Goal: Task Accomplishment & Management: Complete application form

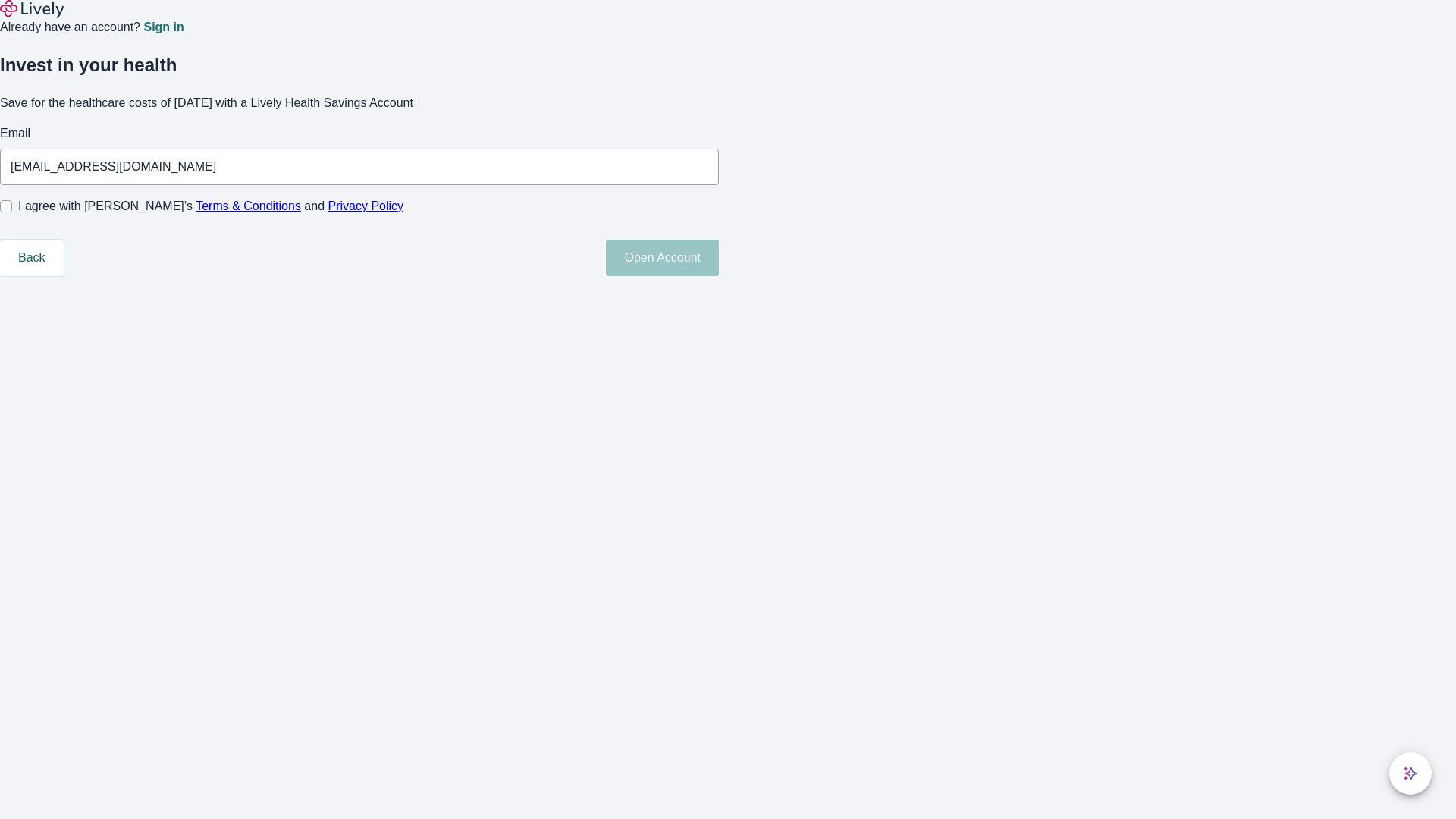
click at [12, 212] on input "I agree with Lively’s Terms & Conditions and Privacy Policy" at bounding box center [6, 206] width 12 height 12
checkbox input "true"
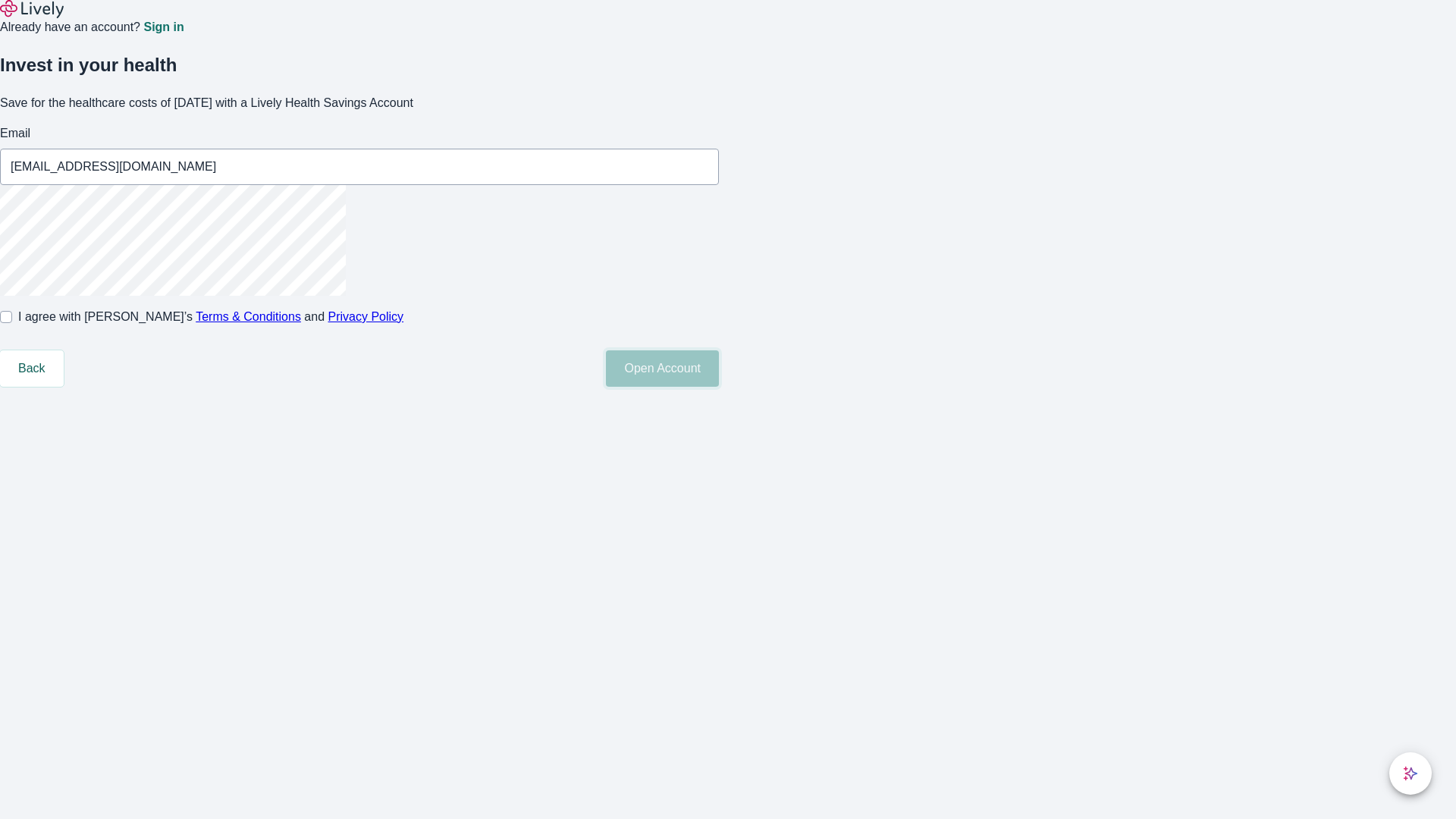
click at [719, 386] on button "Open Account" at bounding box center [662, 369] width 113 height 37
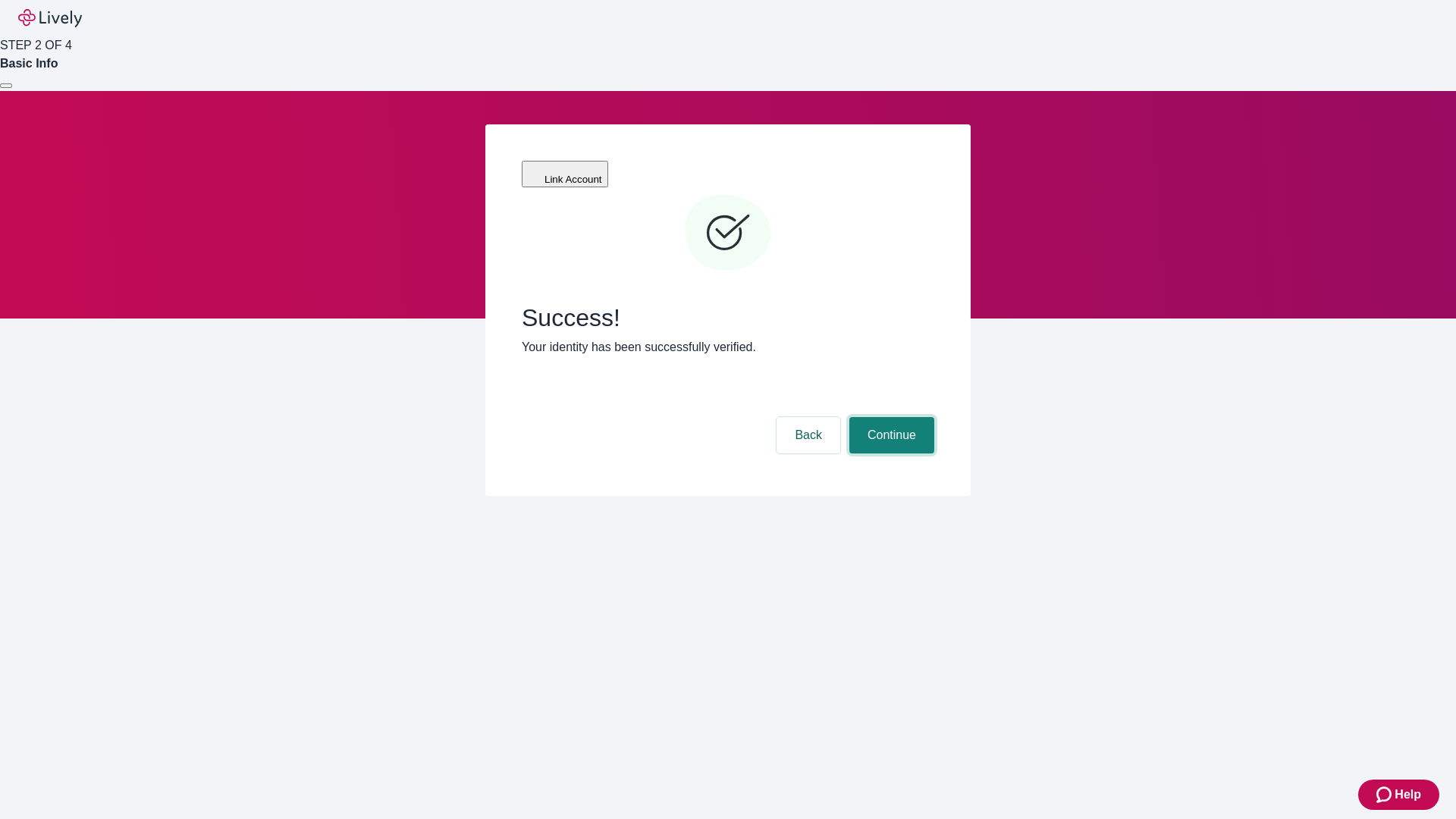
click at [889, 417] on button "Continue" at bounding box center [892, 435] width 85 height 37
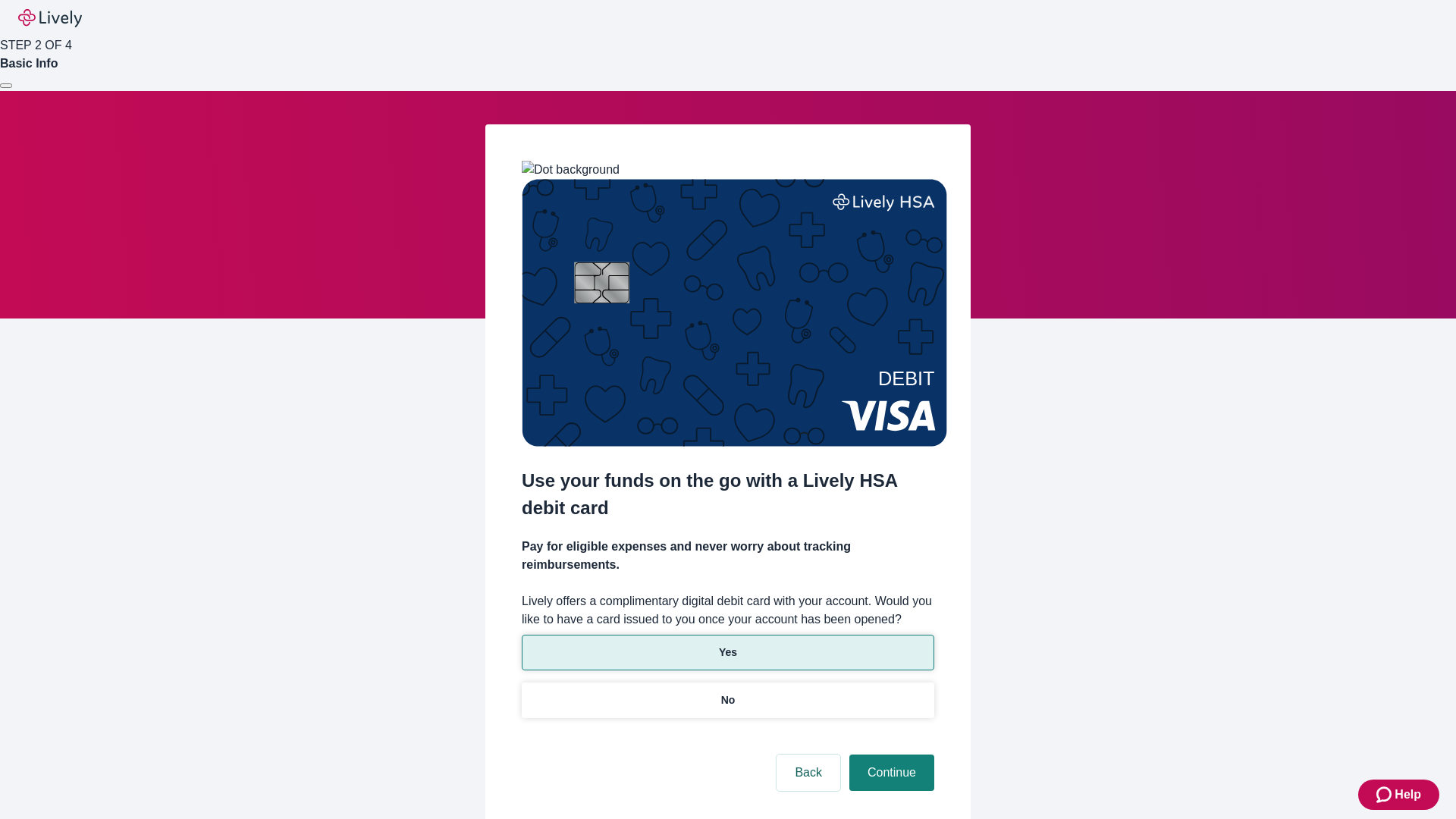
click at [727, 644] on p "Yes" at bounding box center [728, 652] width 18 height 16
click at [889, 754] on button "Continue" at bounding box center [892, 773] width 85 height 37
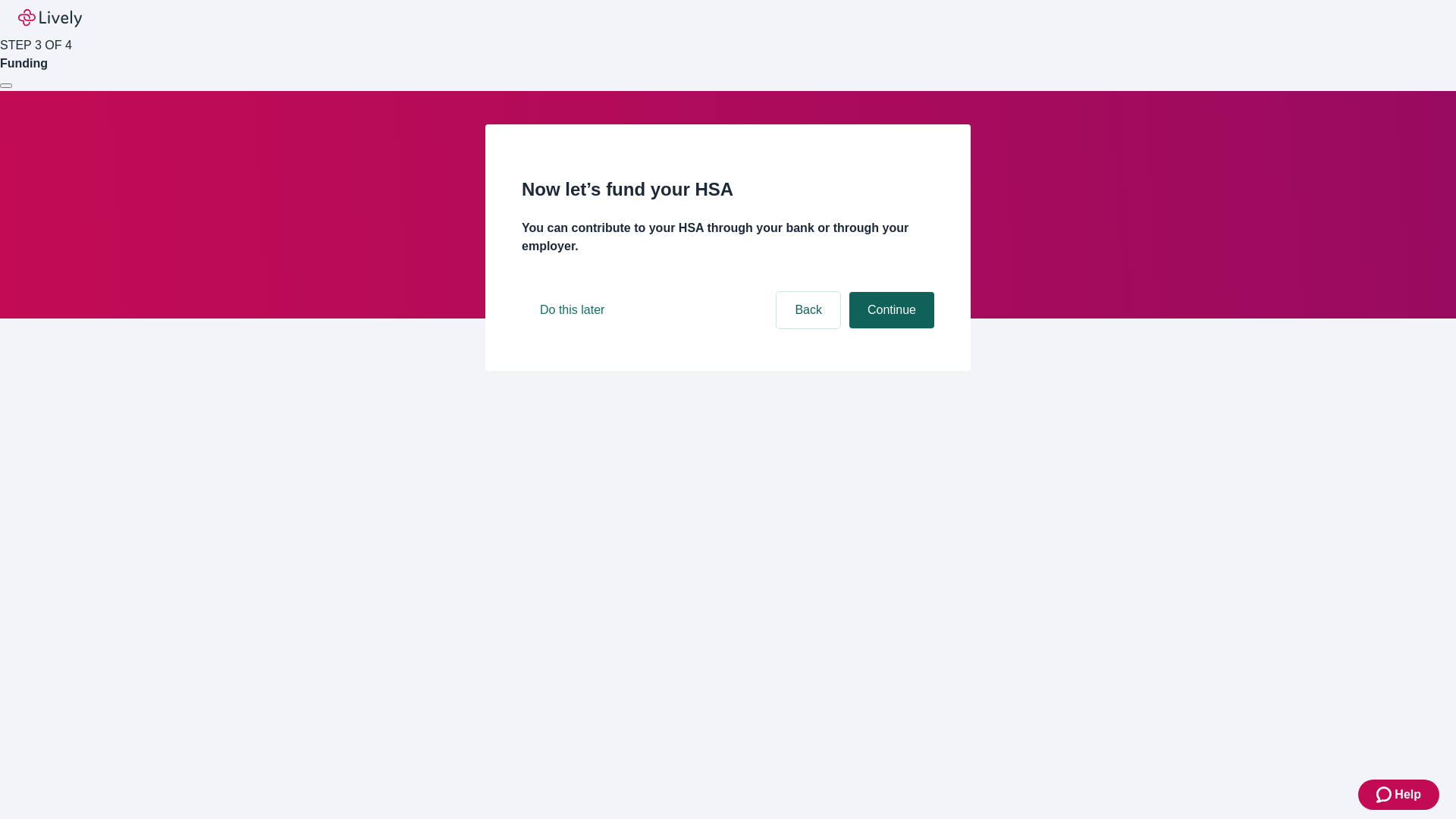
click at [889, 329] on button "Continue" at bounding box center [892, 310] width 85 height 37
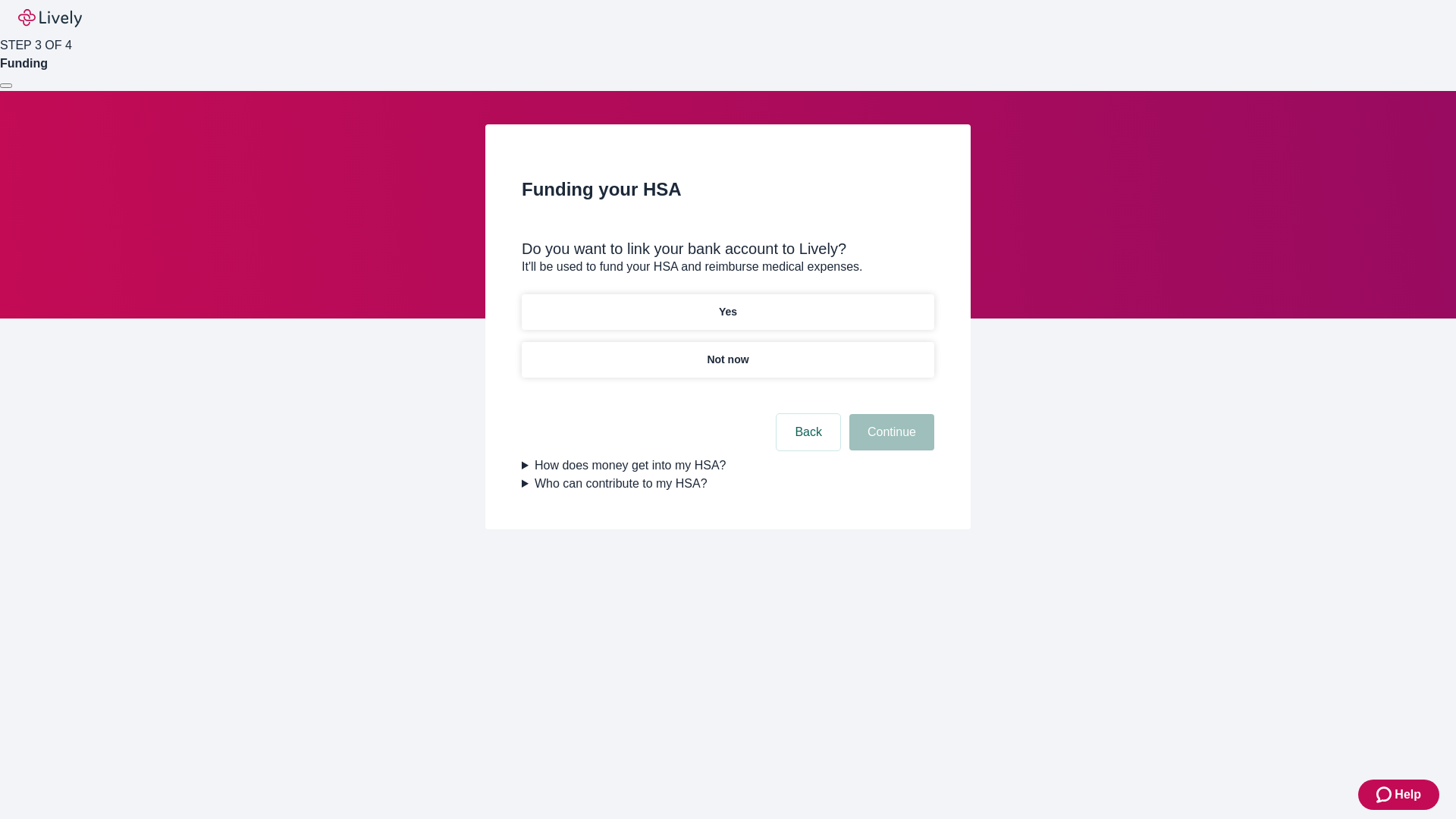
click at [727, 352] on p "Not now" at bounding box center [727, 360] width 42 height 16
click at [889, 441] on button "Continue" at bounding box center [892, 432] width 85 height 37
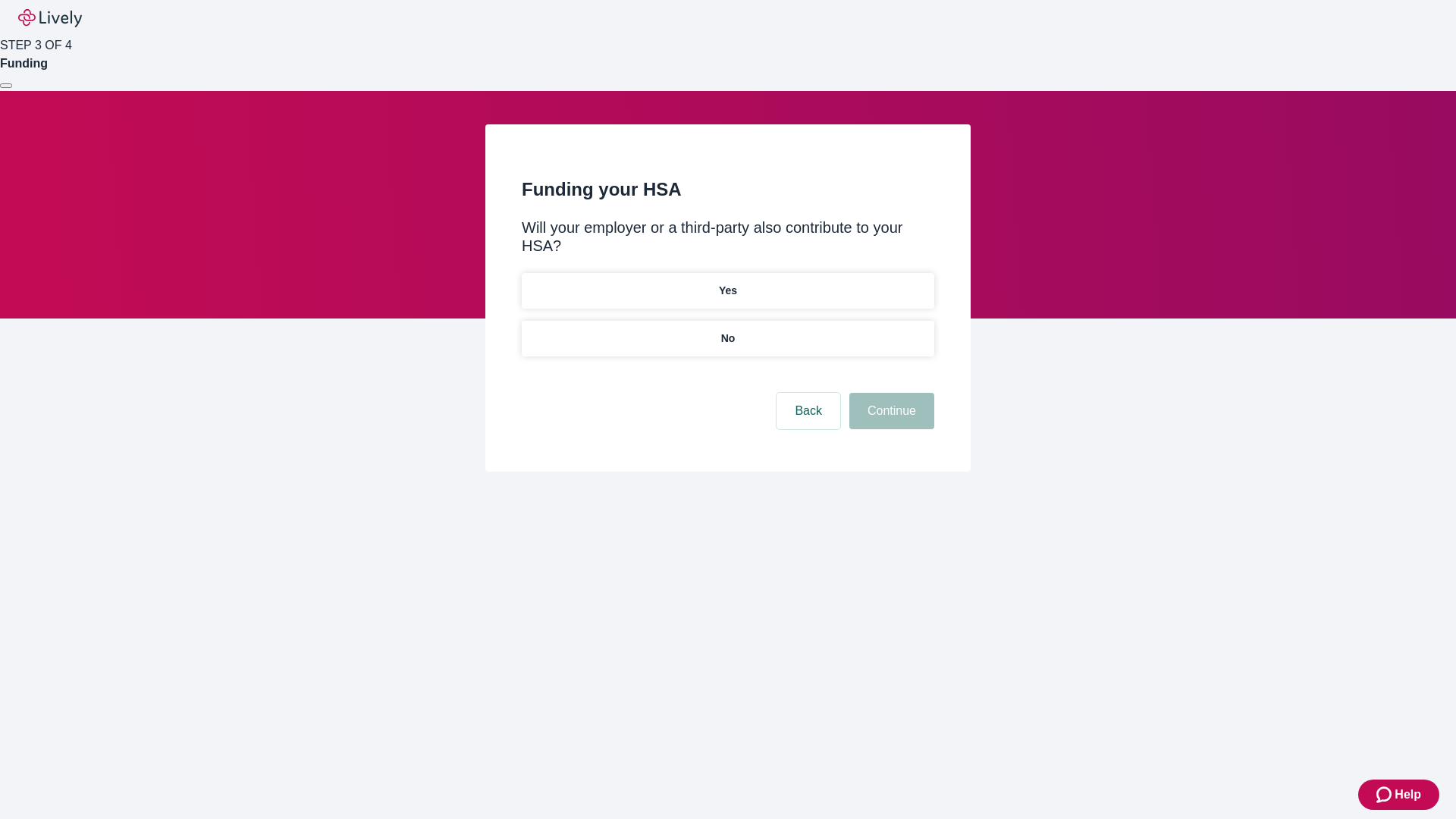
click at [727, 331] on p "No" at bounding box center [728, 338] width 14 height 16
click at [889, 392] on button "Continue" at bounding box center [892, 411] width 85 height 37
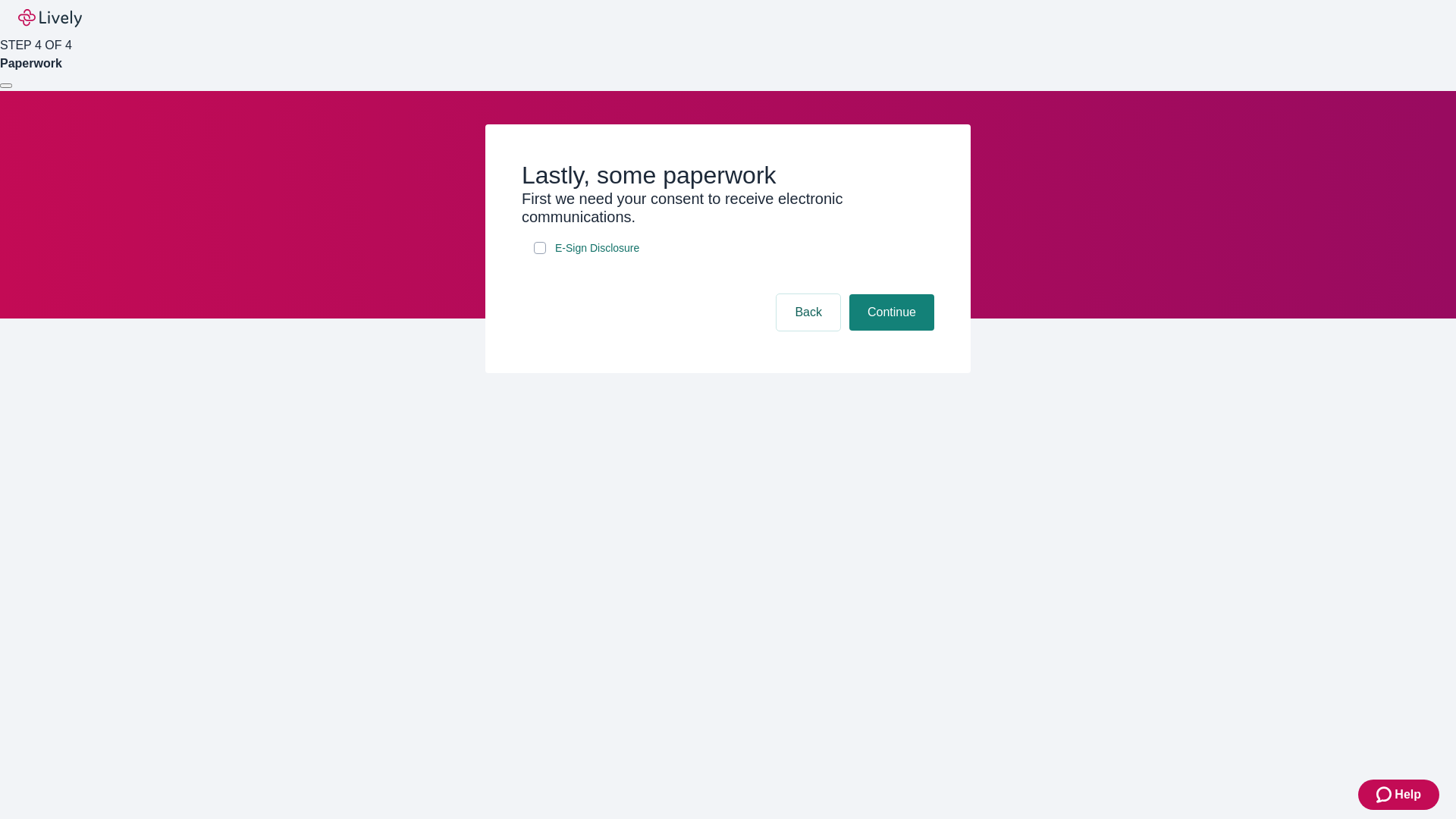
click at [540, 254] on input "E-Sign Disclosure" at bounding box center [540, 248] width 12 height 12
checkbox input "true"
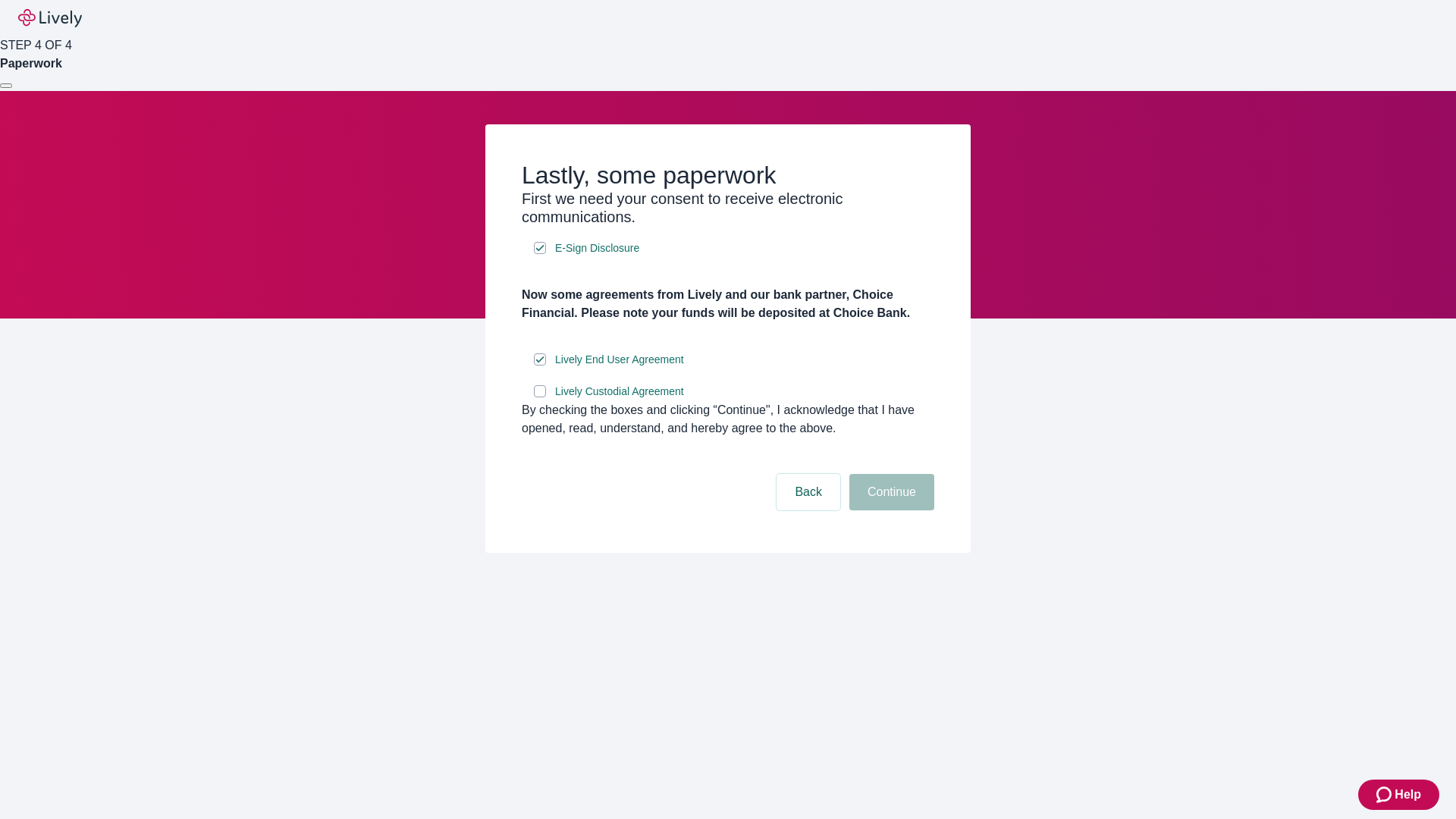
click at [540, 397] on input "Lively Custodial Agreement" at bounding box center [540, 391] width 12 height 12
checkbox input "true"
click at [889, 510] on button "Continue" at bounding box center [892, 492] width 85 height 37
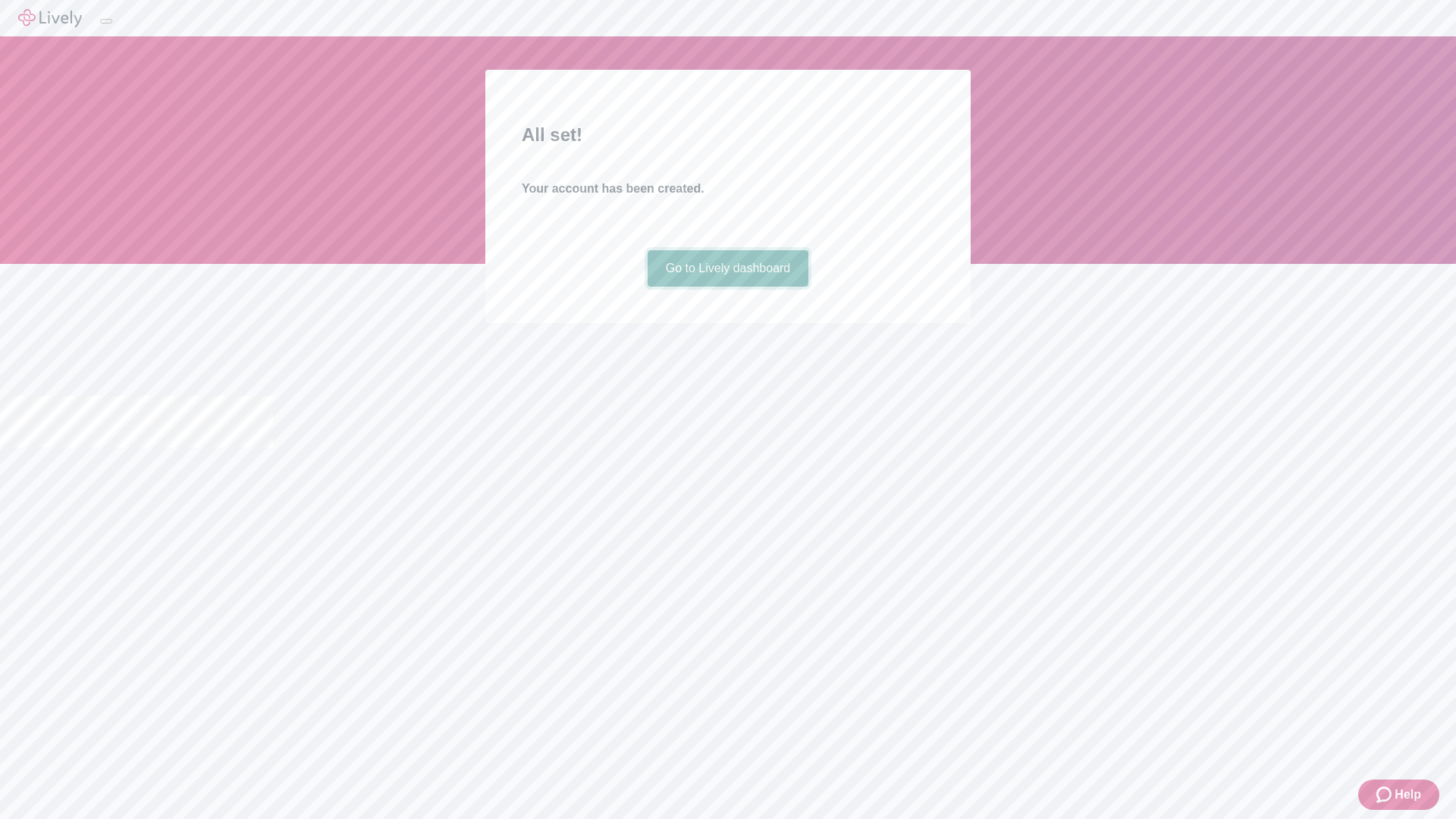
click at [727, 287] on link "Go to Lively dashboard" at bounding box center [728, 268] width 161 height 37
